Goal: Task Accomplishment & Management: Use online tool/utility

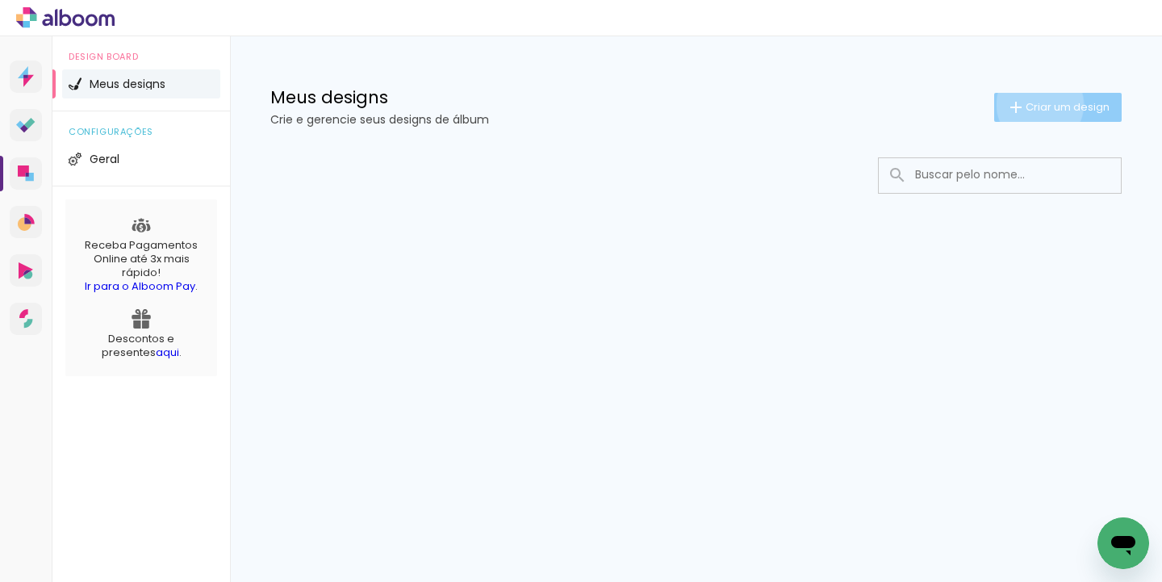
click at [1037, 104] on span "Criar um design" at bounding box center [1067, 107] width 84 height 10
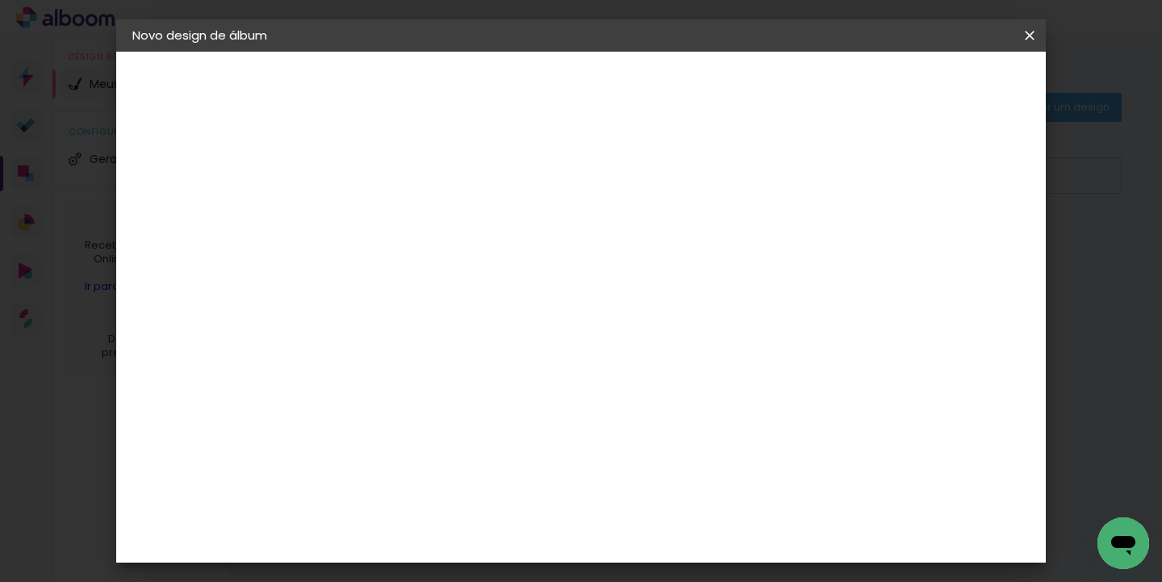
click at [396, 211] on input at bounding box center [396, 216] width 0 height 25
type input "teste"
type paper-input "teste"
click at [0, 0] on slot "Avançar" at bounding box center [0, 0] width 0 height 0
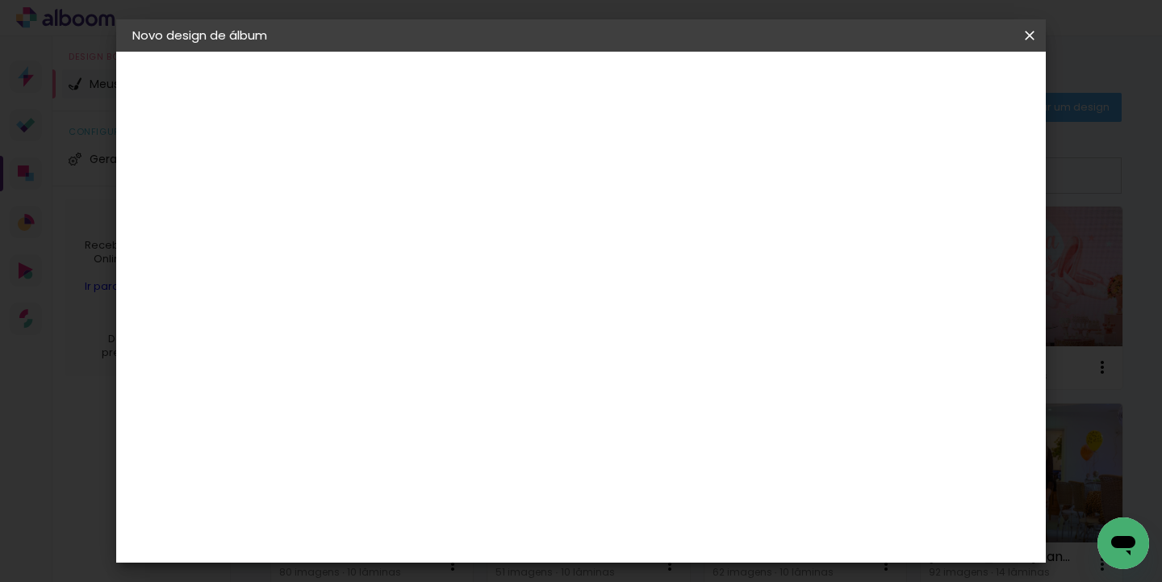
click at [487, 309] on input at bounding box center [421, 307] width 131 height 20
click at [0, 0] on slot "Tamanho Livre" at bounding box center [0, 0] width 0 height 0
click at [647, 336] on div "Sugerir uma encadernadora" at bounding box center [597, 337] width 100 height 26
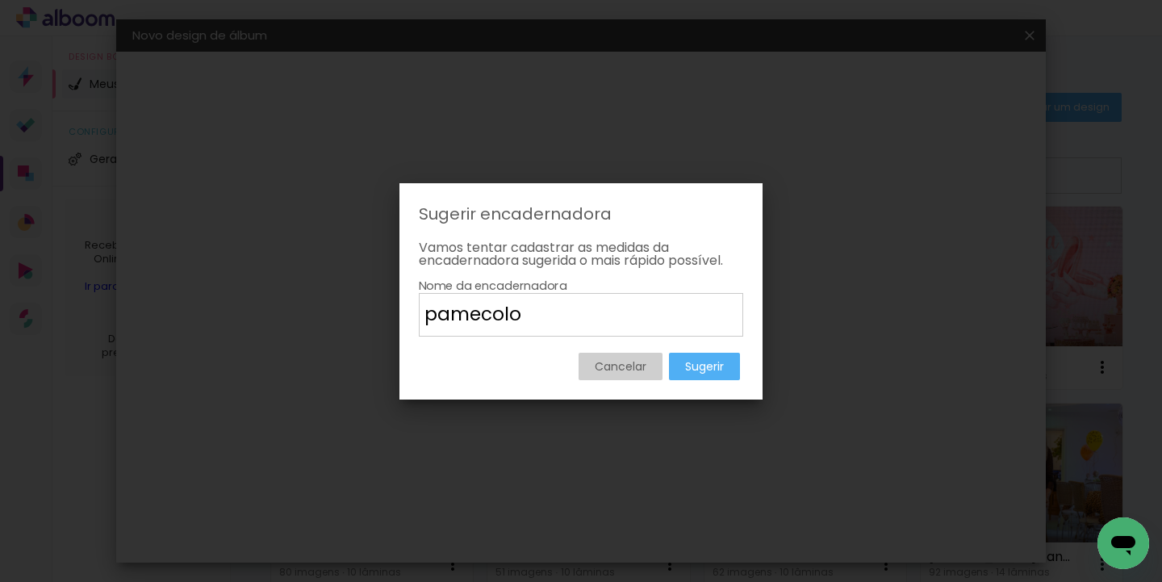
type input "pamecolor"
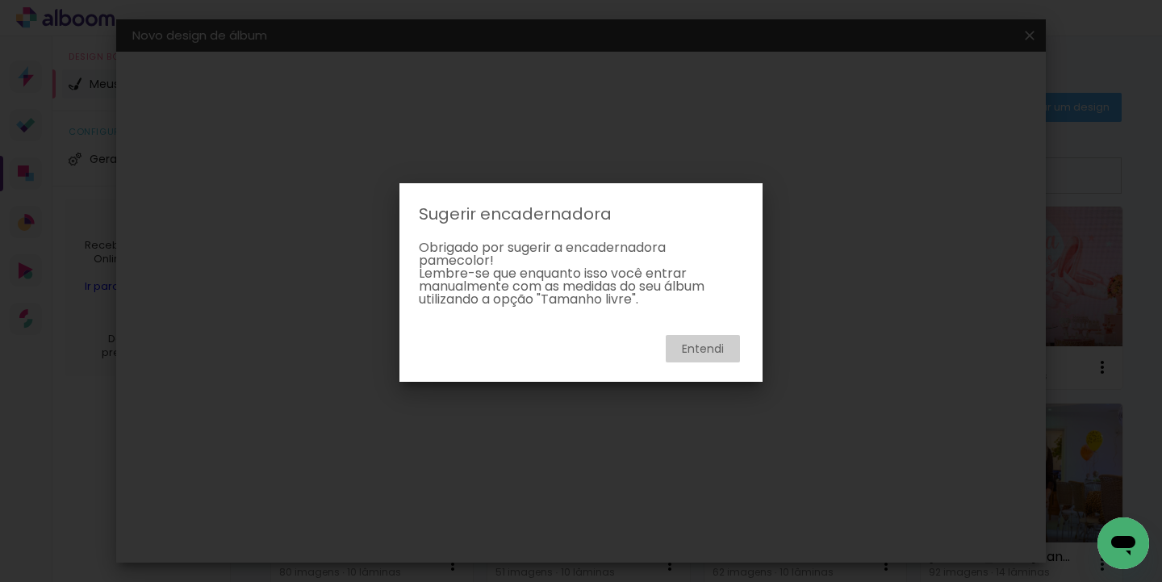
click at [0, 0] on slot "Entendi" at bounding box center [0, 0] width 0 height 0
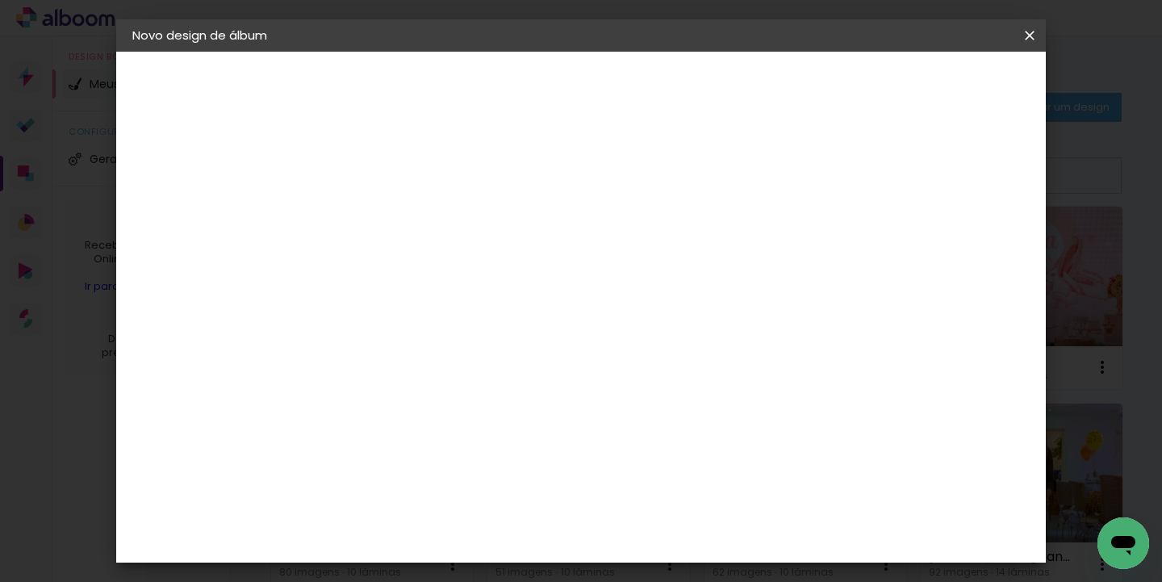
click at [143, 95] on div "1. Informações Preenchendo título... teste" at bounding box center [220, 106] width 177 height 60
click at [195, 188] on iron-pages "Fornecedor Escolhendo fornecedor..." at bounding box center [220, 199] width 177 height 32
click at [1029, 36] on iron-icon at bounding box center [1029, 35] width 19 height 16
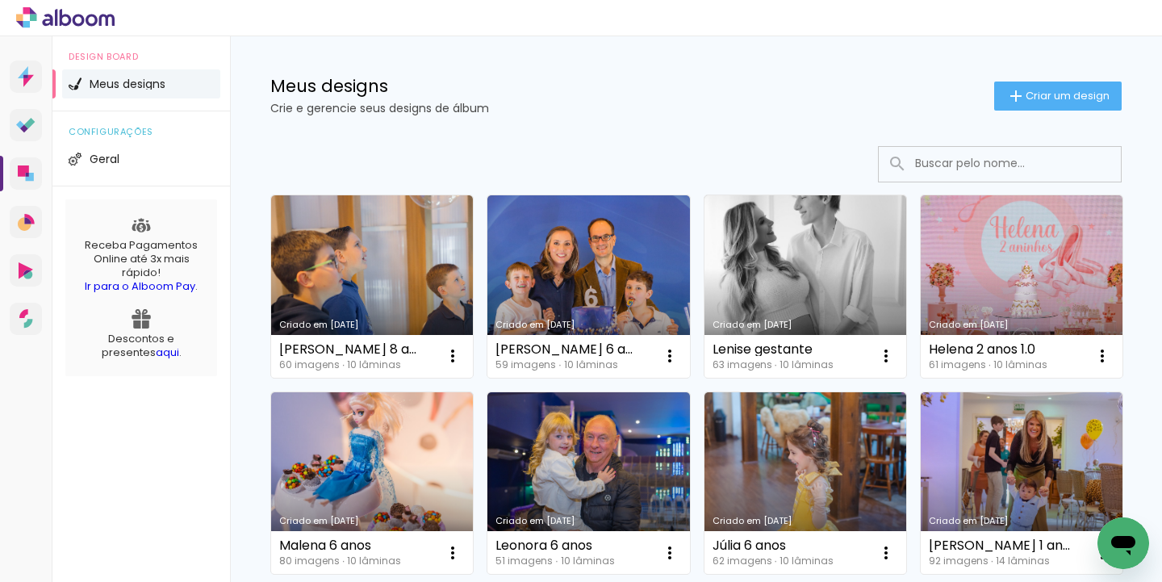
scroll to position [9, 0]
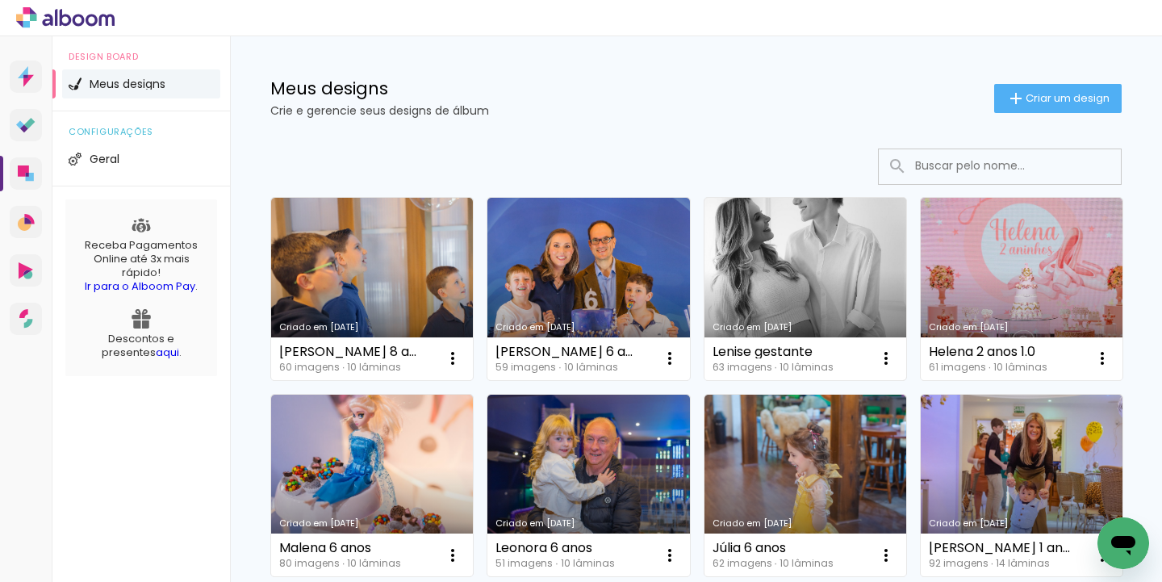
click at [796, 281] on link "Criado em 29/08/25" at bounding box center [805, 289] width 202 height 182
